Goal: Navigation & Orientation: Find specific page/section

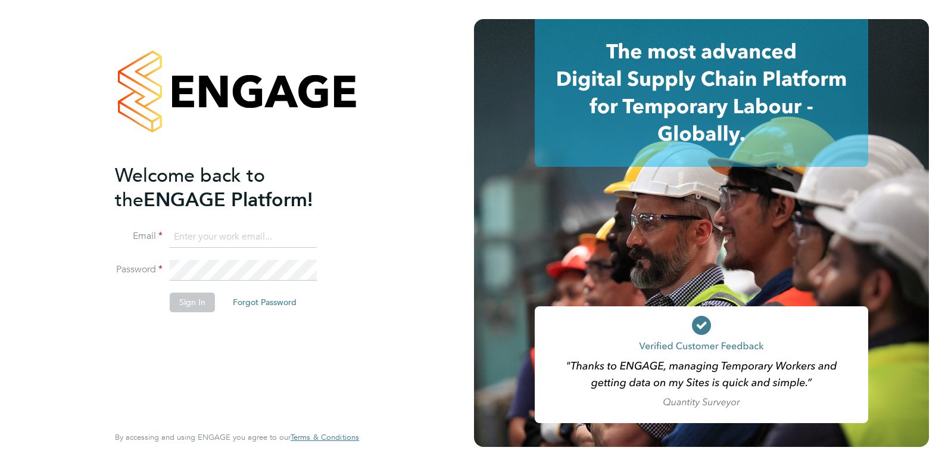
click at [251, 238] on input at bounding box center [243, 236] width 147 height 21
type input "[EMAIL_ADDRESS][DOMAIN_NAME]"
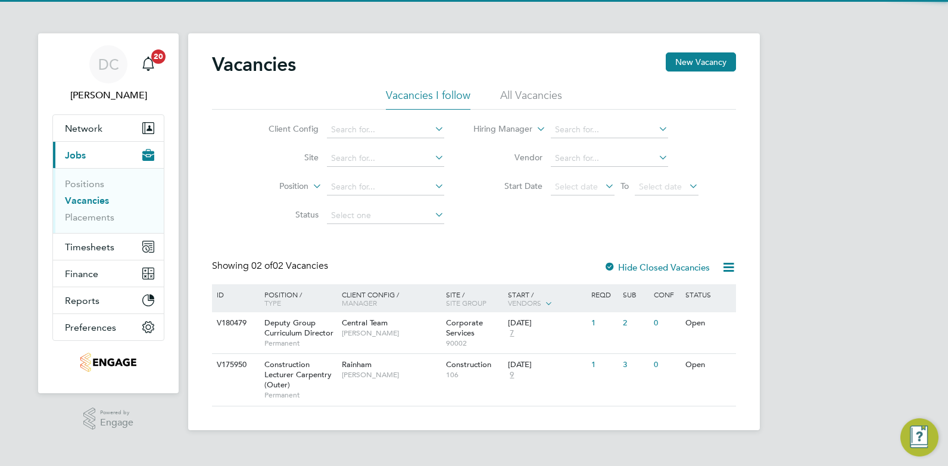
click at [525, 97] on li "All Vacancies" at bounding box center [531, 98] width 62 height 21
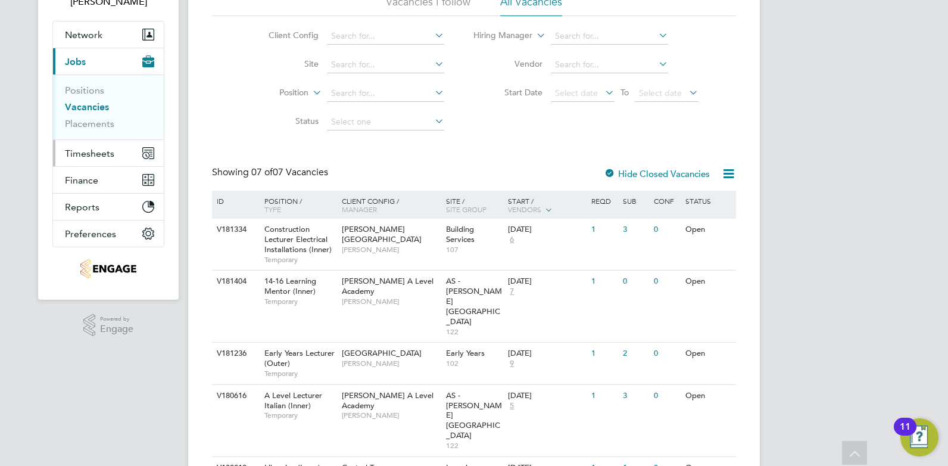
scroll to position [79, 0]
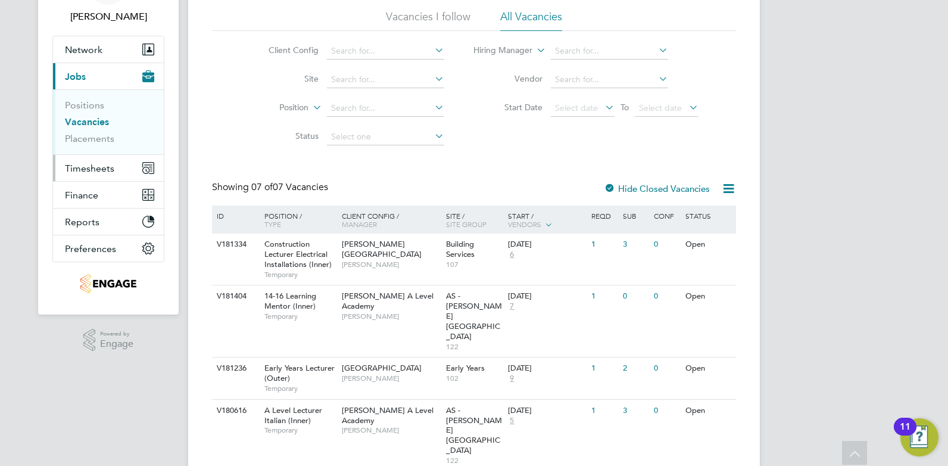
click at [85, 164] on span "Timesheets" at bounding box center [89, 168] width 49 height 11
click at [101, 170] on span "Timesheets" at bounding box center [89, 168] width 49 height 11
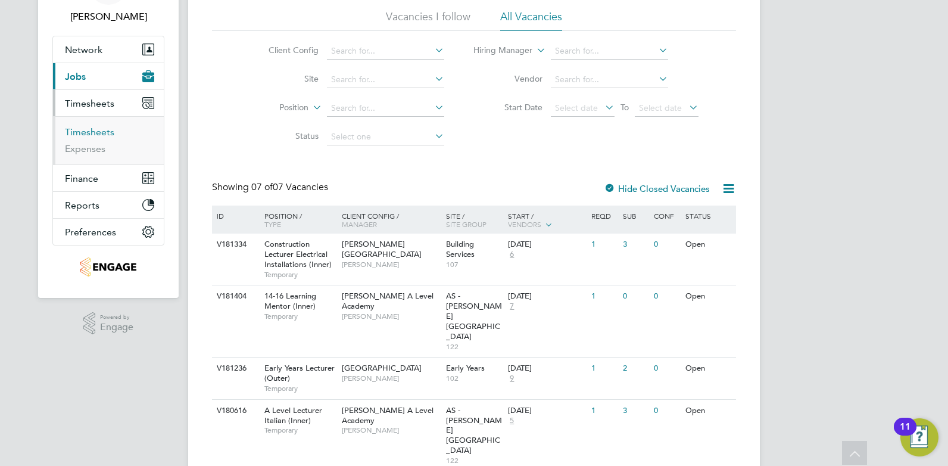
click at [99, 135] on link "Timesheets" at bounding box center [89, 131] width 49 height 11
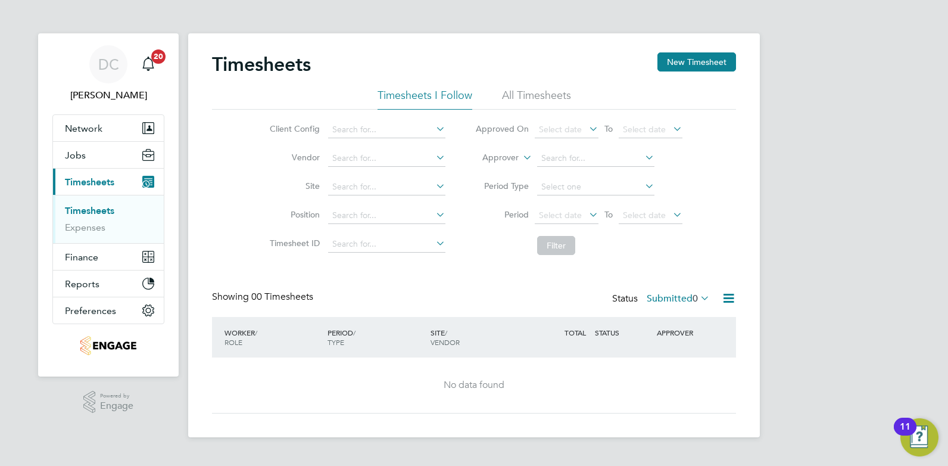
click at [544, 94] on li "All Timesheets" at bounding box center [536, 98] width 69 height 21
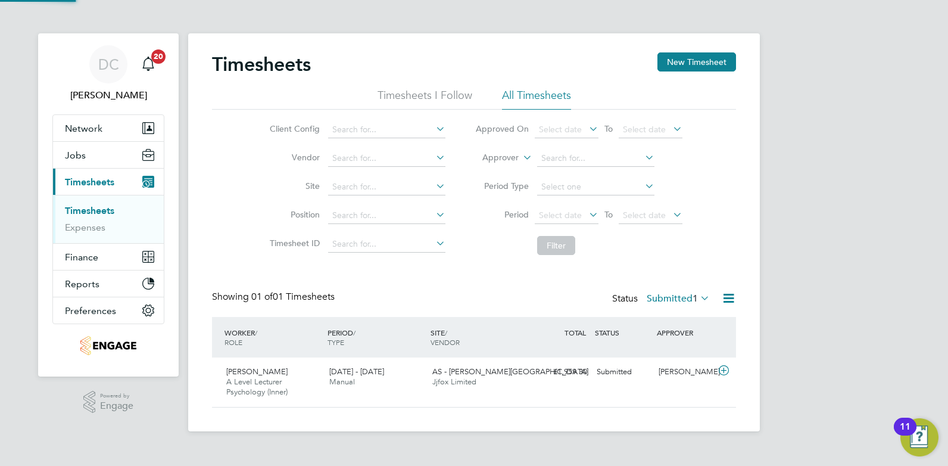
scroll to position [30, 104]
click at [94, 260] on span "Finance" at bounding box center [81, 256] width 33 height 11
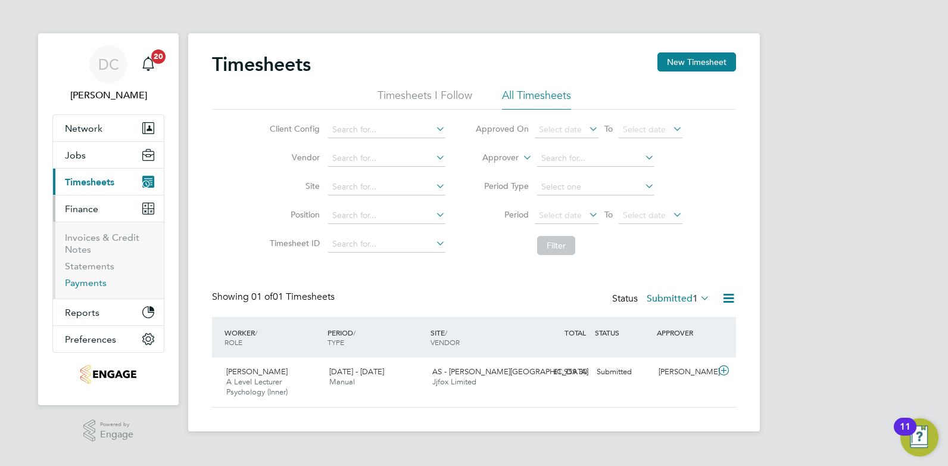
click at [98, 279] on link "Payments" at bounding box center [86, 282] width 42 height 11
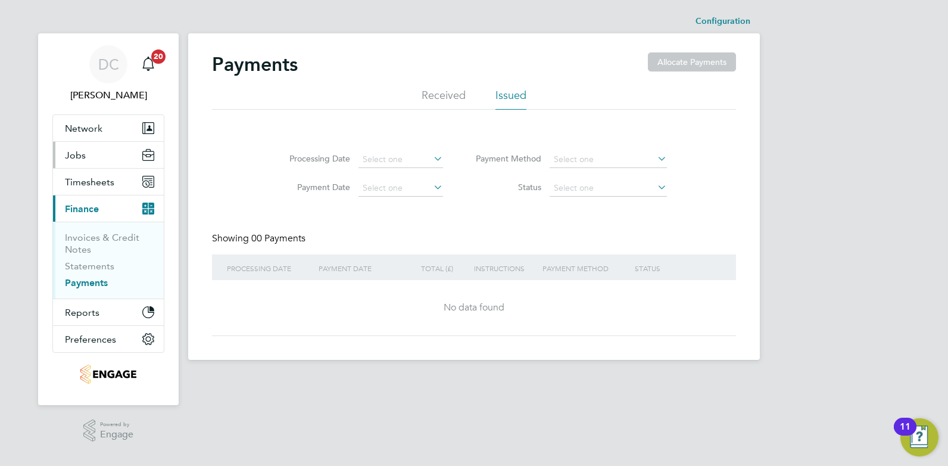
click at [84, 154] on span "Jobs" at bounding box center [75, 155] width 21 height 11
click at [66, 155] on span "Jobs" at bounding box center [75, 155] width 21 height 11
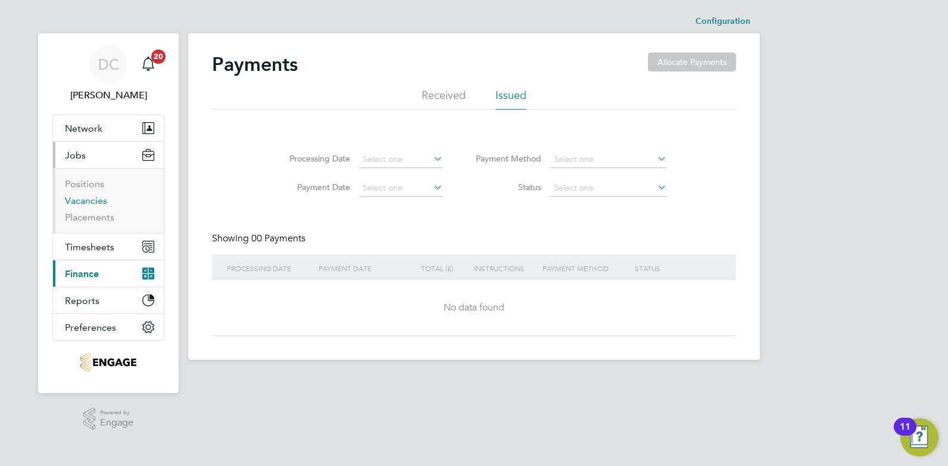
click at [89, 201] on link "Vacancies" at bounding box center [86, 200] width 42 height 11
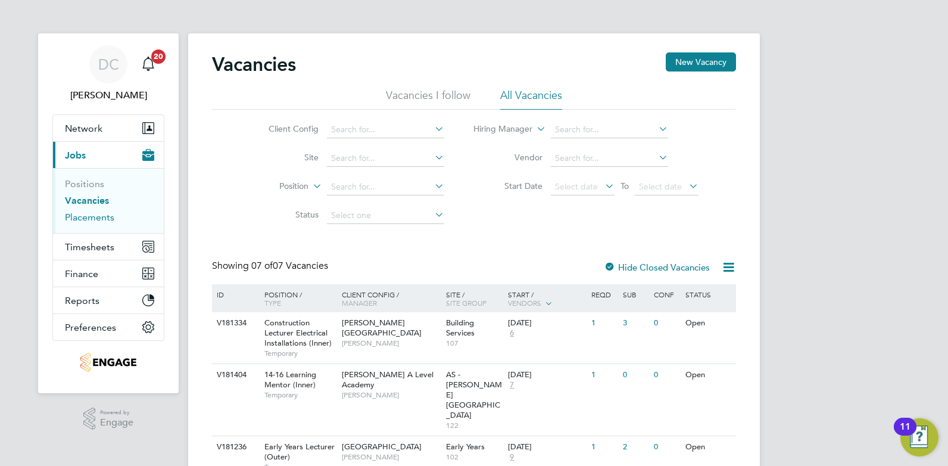
click at [89, 217] on link "Placements" at bounding box center [89, 216] width 49 height 11
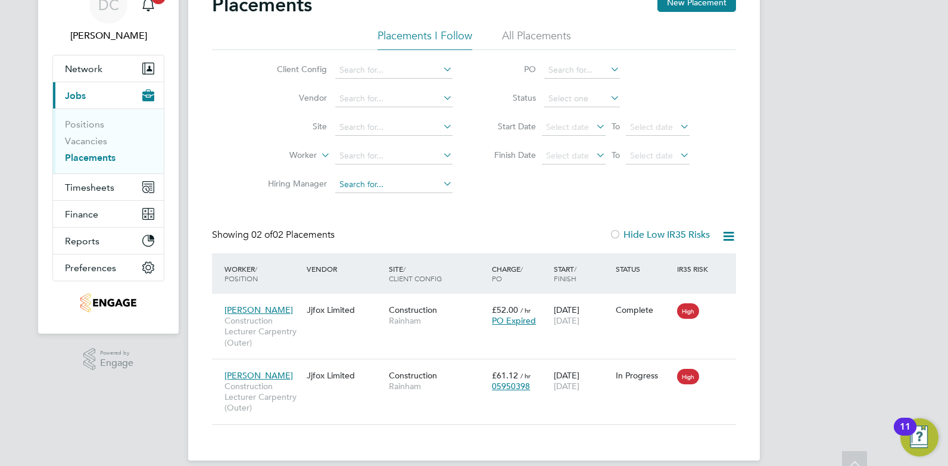
scroll to position [73, 0]
